Goal: Transaction & Acquisition: Obtain resource

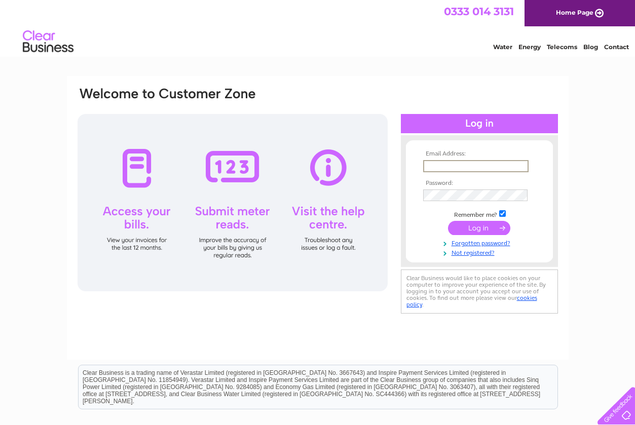
type input "[EMAIL_ADDRESS][DOMAIN_NAME]"
click at [475, 230] on input "submit" at bounding box center [479, 228] width 62 height 14
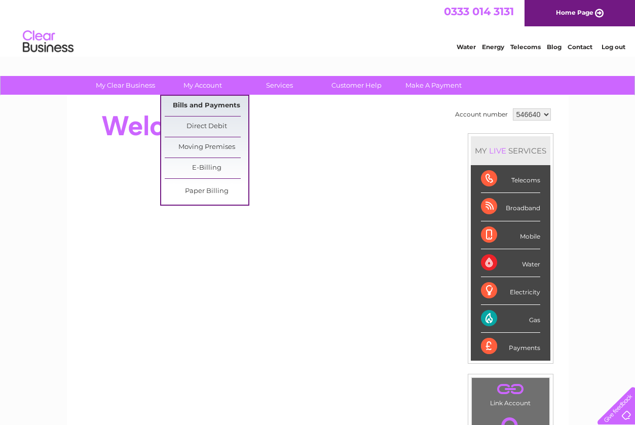
click at [211, 102] on link "Bills and Payments" at bounding box center [207, 106] width 84 height 20
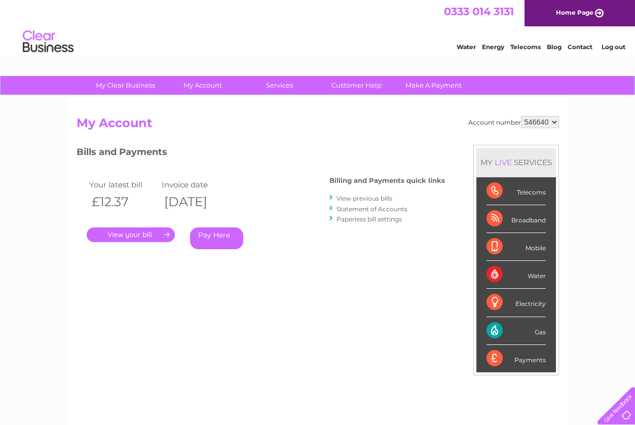
click at [370, 199] on link "View previous bills" at bounding box center [365, 199] width 56 height 8
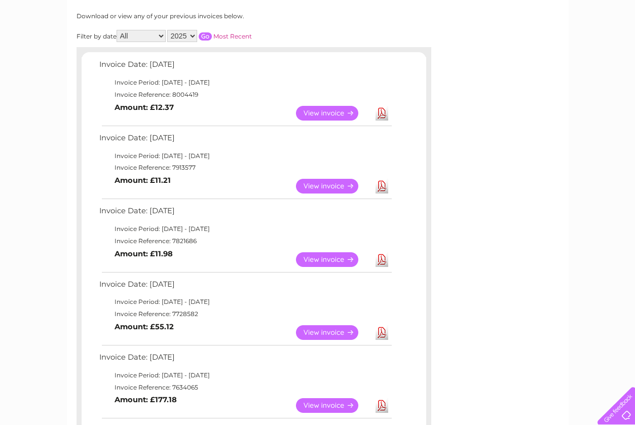
scroll to position [135, 0]
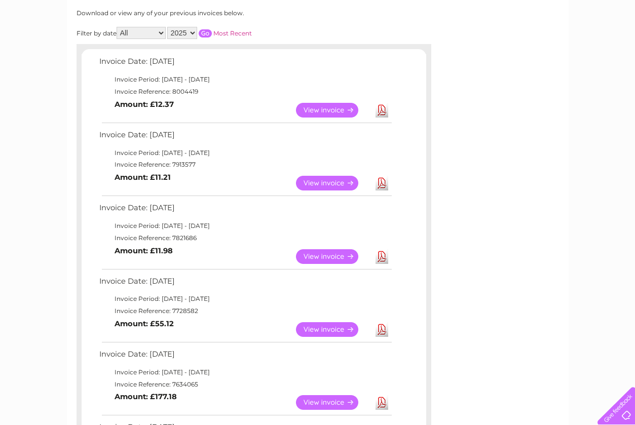
click at [326, 327] on link "View" at bounding box center [333, 329] width 75 height 15
click at [323, 254] on link "View" at bounding box center [333, 256] width 75 height 15
click at [326, 180] on link "View" at bounding box center [333, 183] width 75 height 15
click at [315, 110] on link "View" at bounding box center [333, 110] width 75 height 15
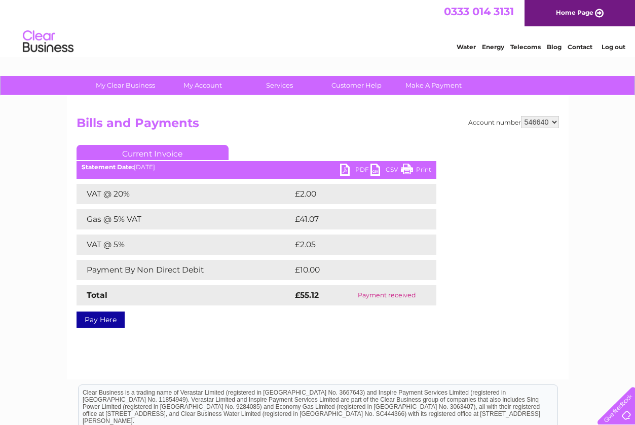
click at [360, 168] on link "PDF" at bounding box center [355, 171] width 30 height 15
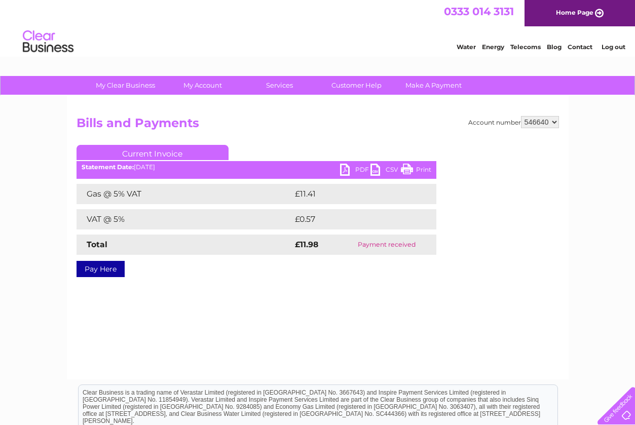
click at [359, 167] on link "PDF" at bounding box center [355, 171] width 30 height 15
click at [361, 167] on link "PDF" at bounding box center [355, 171] width 30 height 15
click at [355, 171] on link "PDF" at bounding box center [355, 171] width 30 height 15
click at [613, 46] on link "Log out" at bounding box center [614, 47] width 24 height 8
